Goal: Task Accomplishment & Management: Use online tool/utility

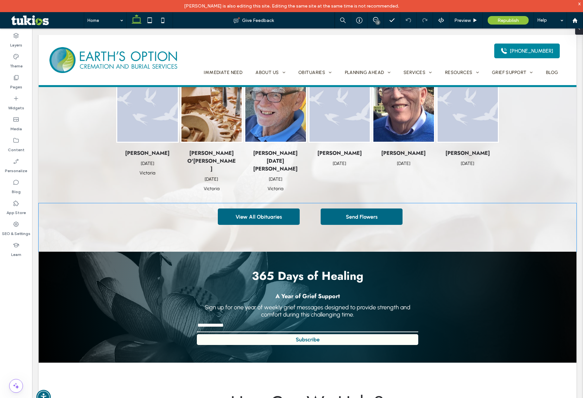
scroll to position [523, 0]
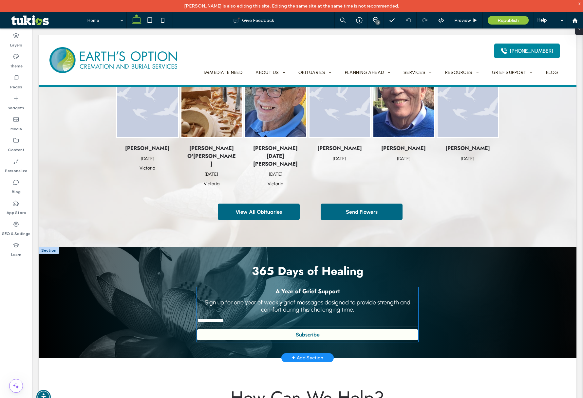
click at [364, 299] on p "Sign up for one year of weekly grief messages designed to provide strength and …" at bounding box center [308, 306] width 222 height 14
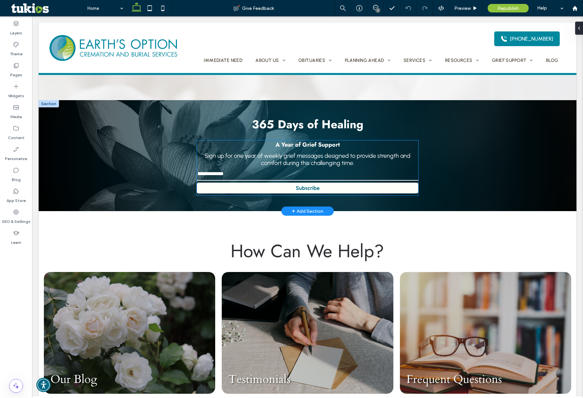
click at [356, 152] on p "Sign up for one year of weekly grief messages designed to provide strength and …" at bounding box center [308, 159] width 222 height 14
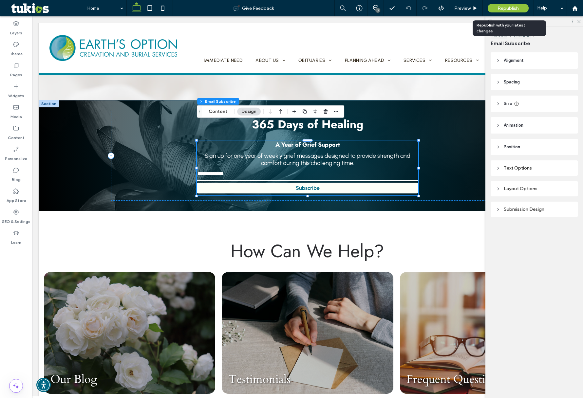
click at [507, 8] on span "Republish" at bounding box center [508, 9] width 21 height 6
